Goal: Information Seeking & Learning: Learn about a topic

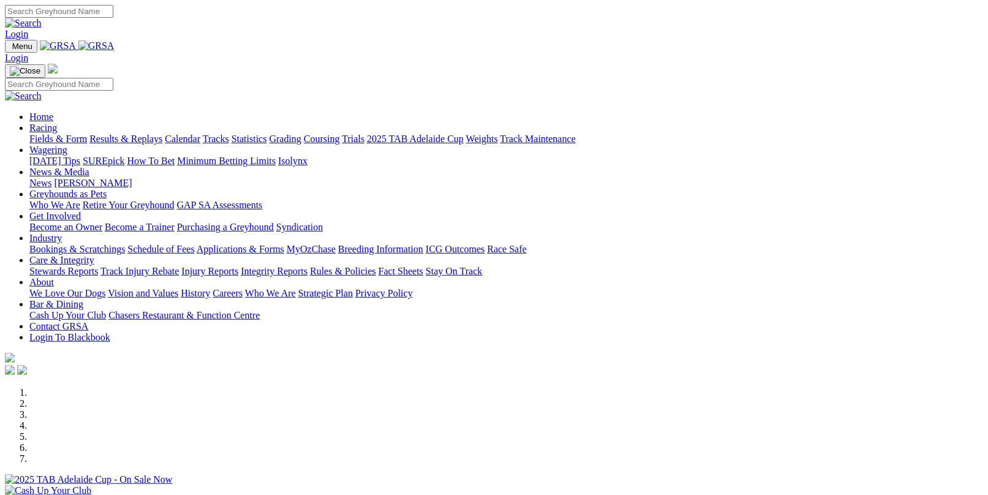
click at [74, 134] on link "Fields & Form" at bounding box center [58, 139] width 58 height 10
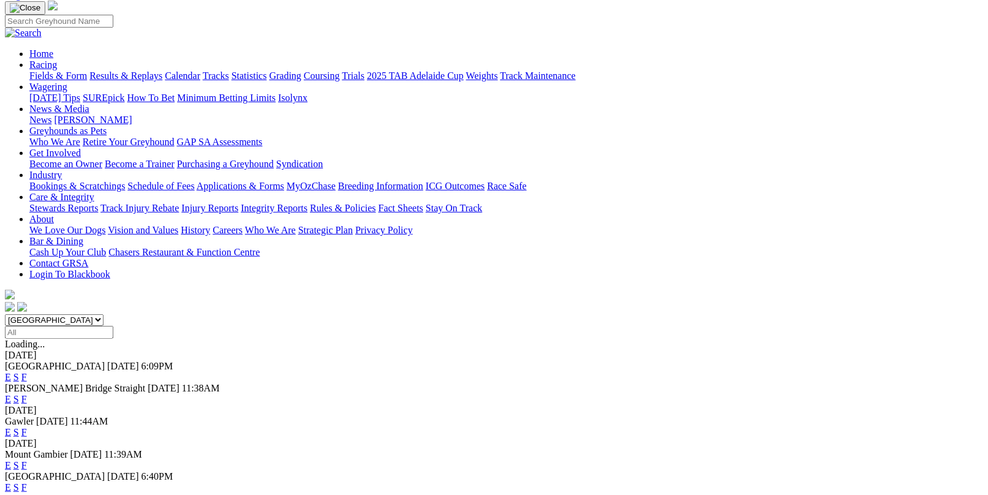
scroll to position [123, 0]
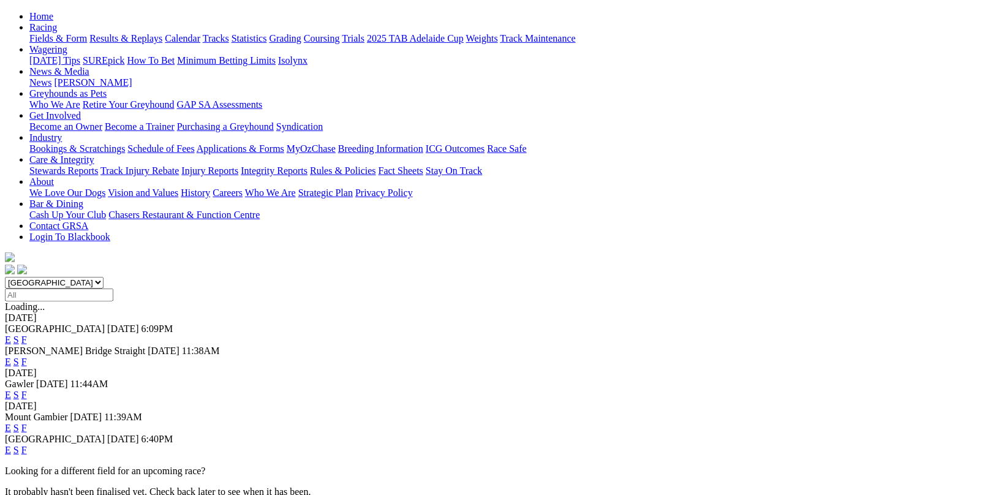
click at [27, 390] on link "F" at bounding box center [24, 395] width 6 height 10
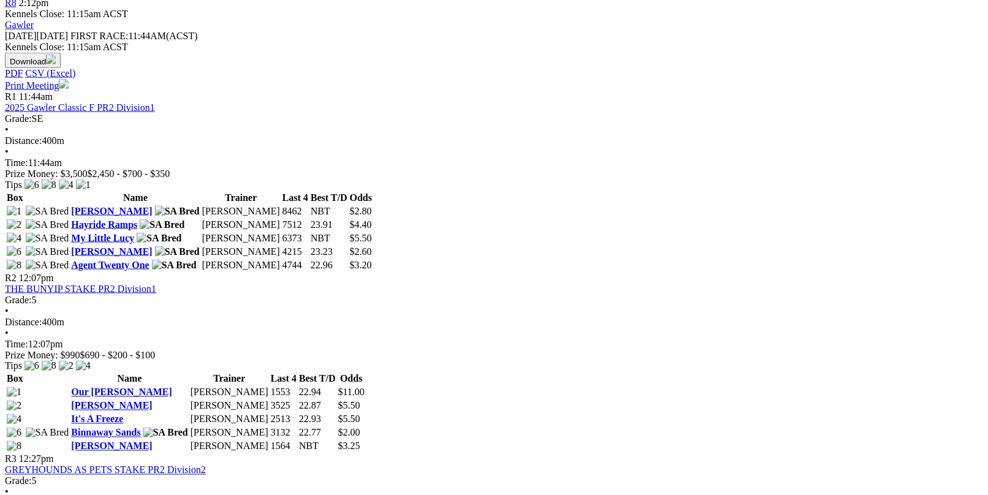
scroll to position [306, 0]
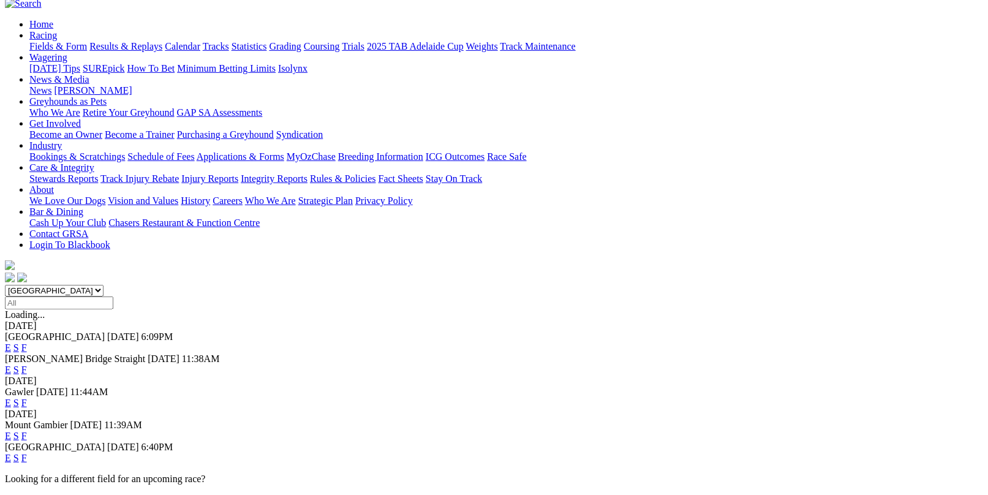
scroll to position [123, 0]
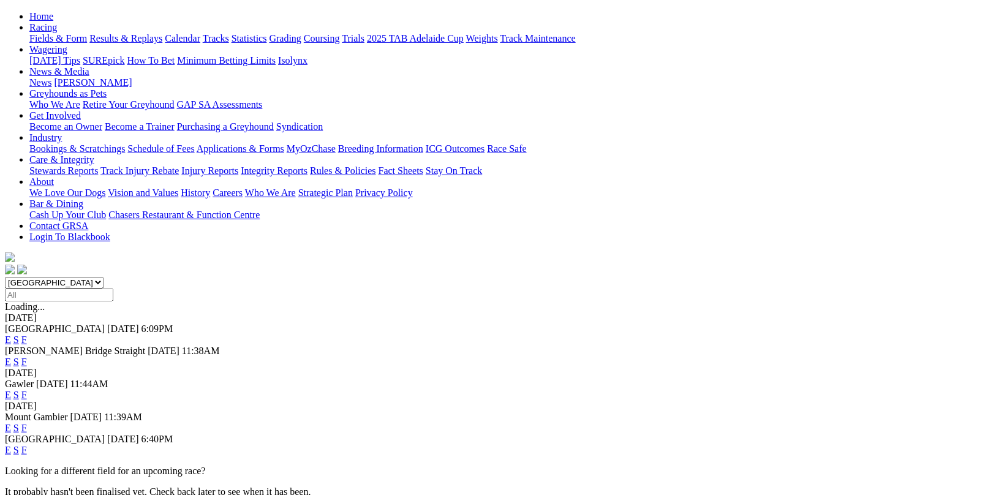
click at [27, 445] on link "F" at bounding box center [24, 450] width 6 height 10
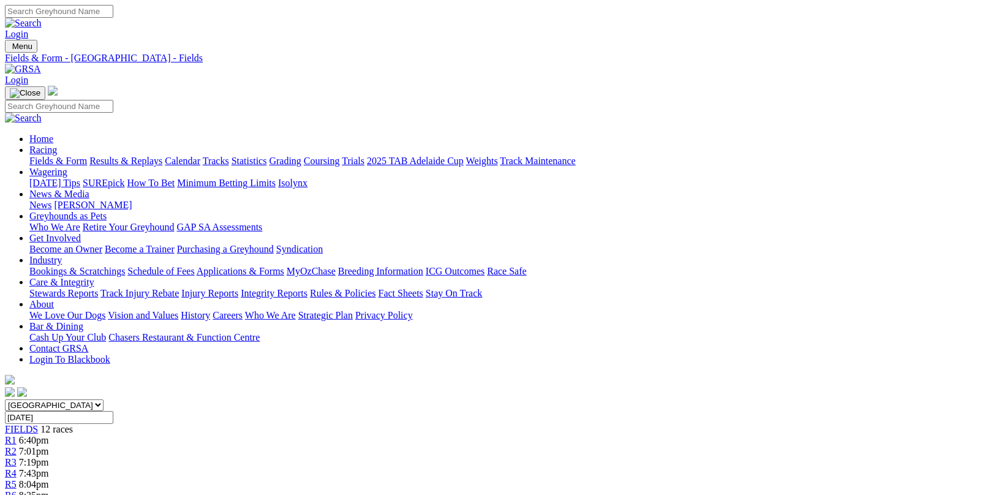
click at [162, 156] on link "Results & Replays" at bounding box center [125, 161] width 73 height 10
